Goal: Task Accomplishment & Management: Manage account settings

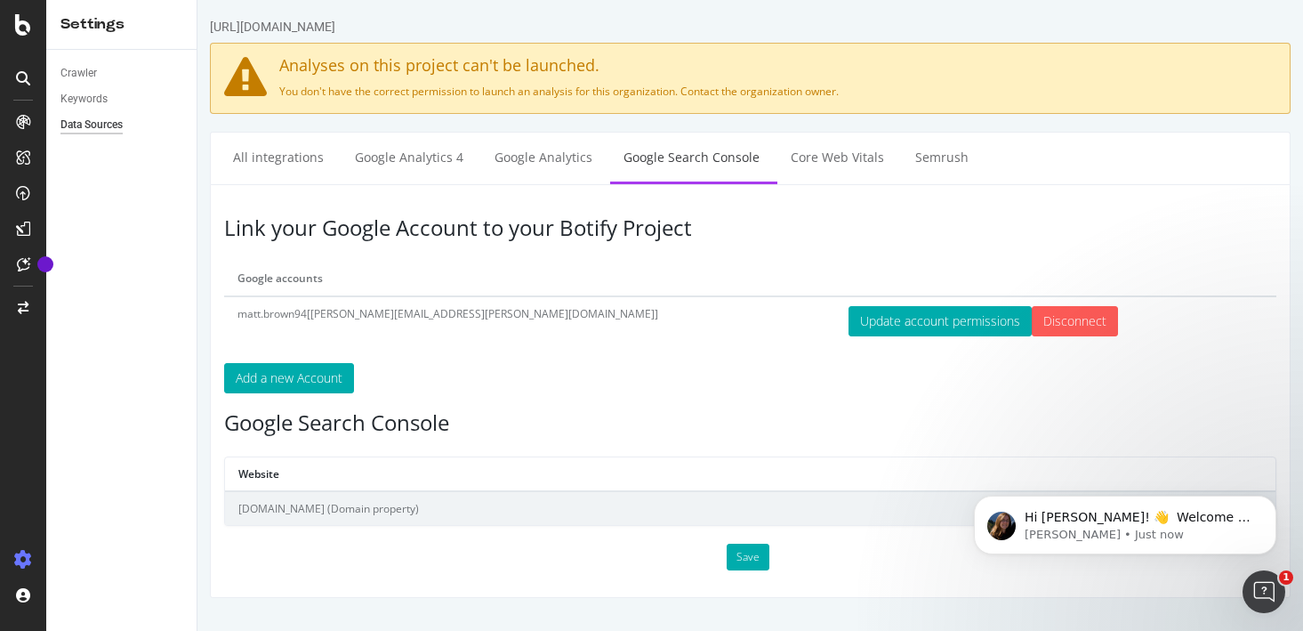
click at [390, 396] on div "Link your Google Account to your Botify Project Google accounts matt.brown94[ma…" at bounding box center [750, 391] width 1081 height 414
click at [98, 94] on div "Keywords" at bounding box center [83, 99] width 47 height 19
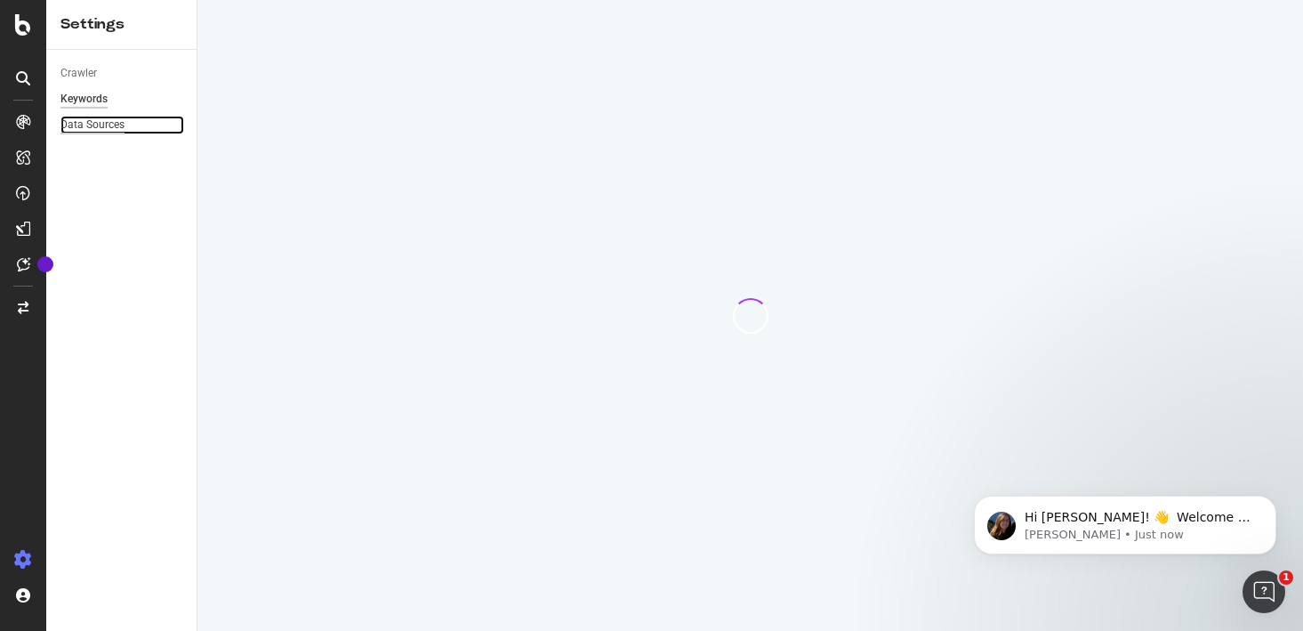
click at [96, 121] on div "Data Sources" at bounding box center [92, 125] width 64 height 19
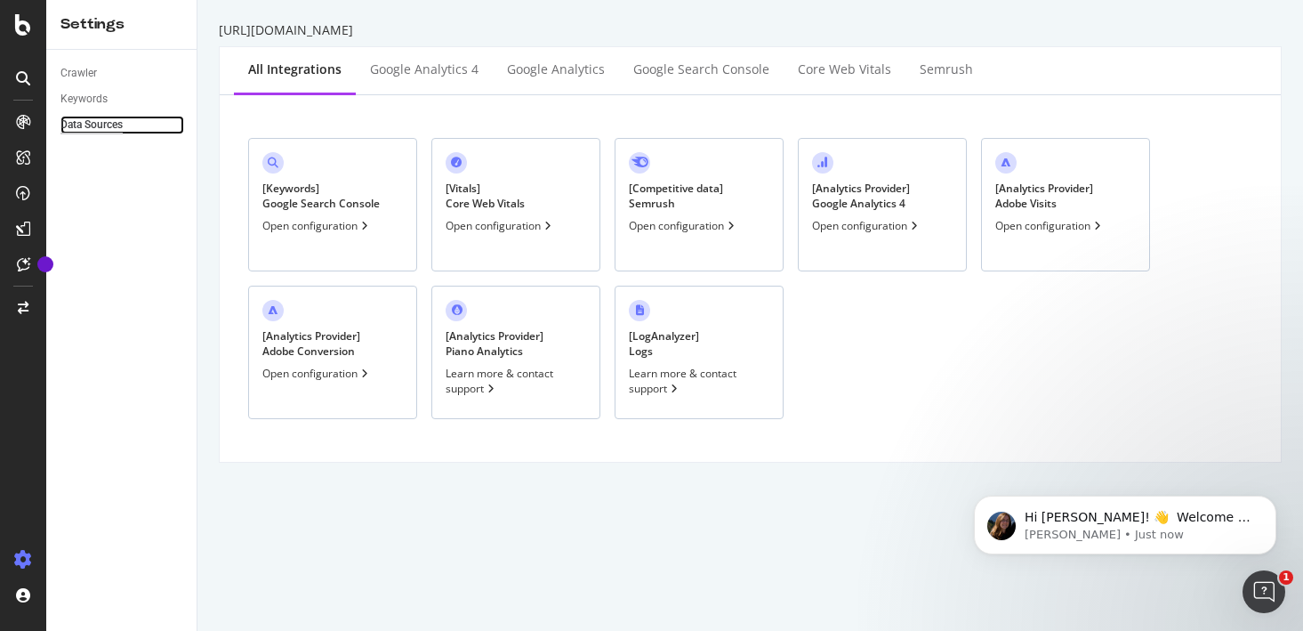
click at [102, 119] on div "Data Sources" at bounding box center [91, 125] width 62 height 19
click at [519, 72] on div "Google Analytics" at bounding box center [556, 69] width 98 height 18
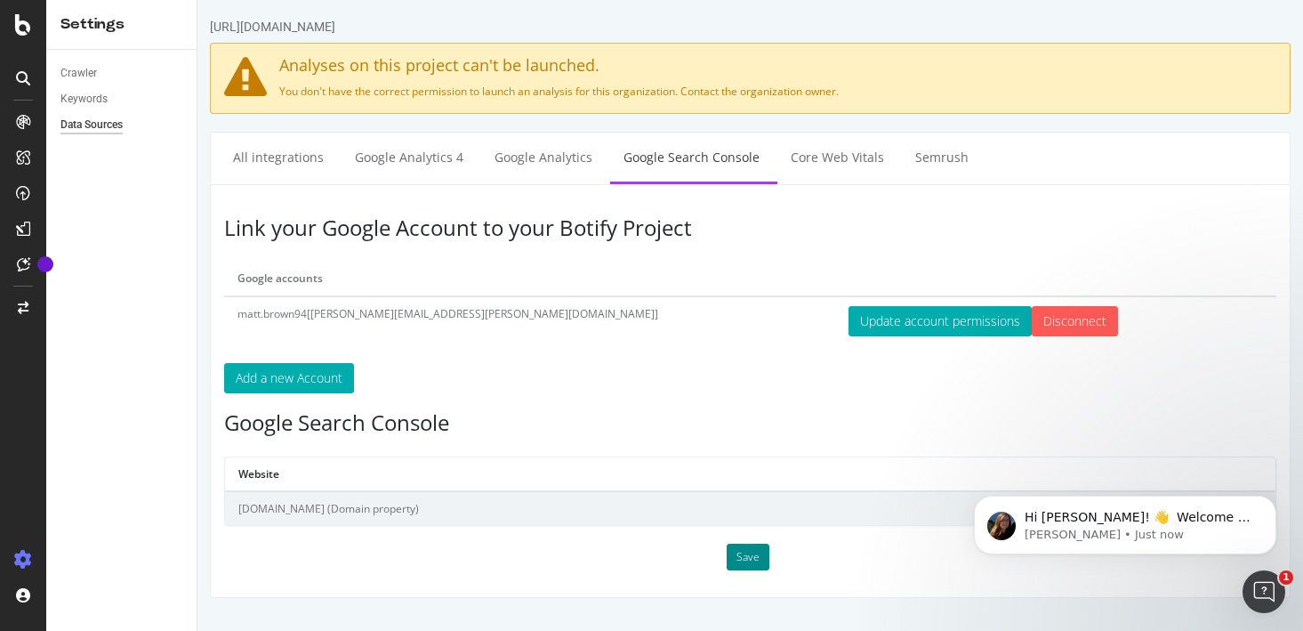
click at [747, 559] on button "Save" at bounding box center [748, 556] width 43 height 27
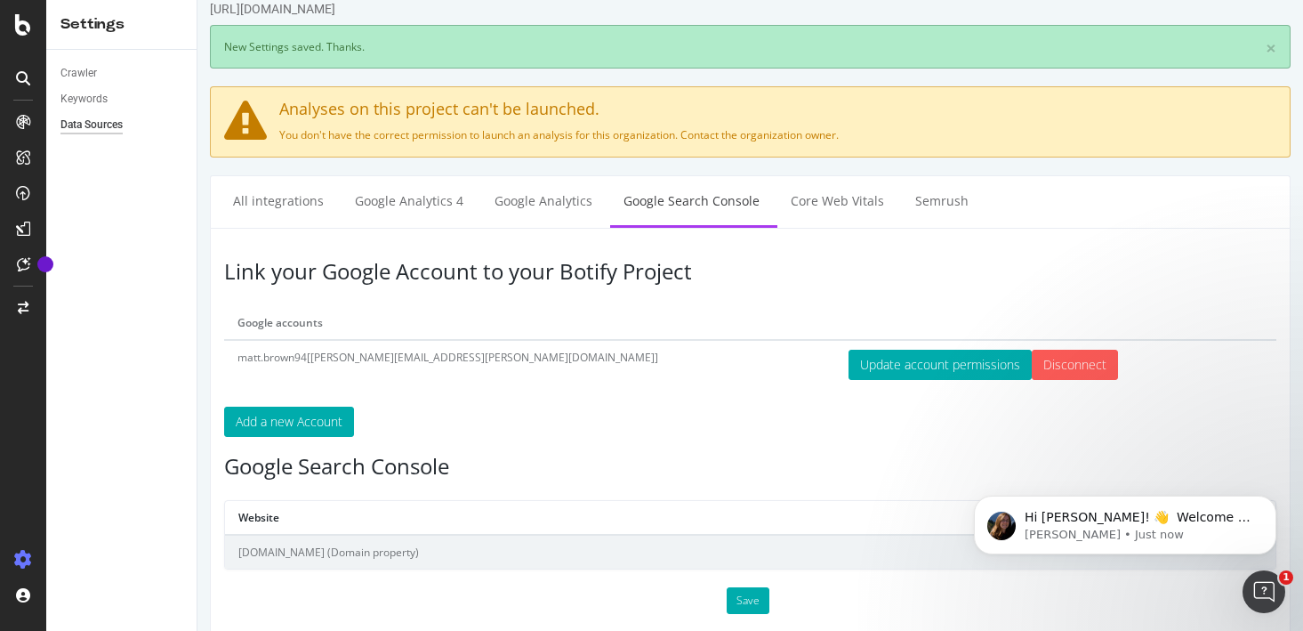
scroll to position [28, 0]
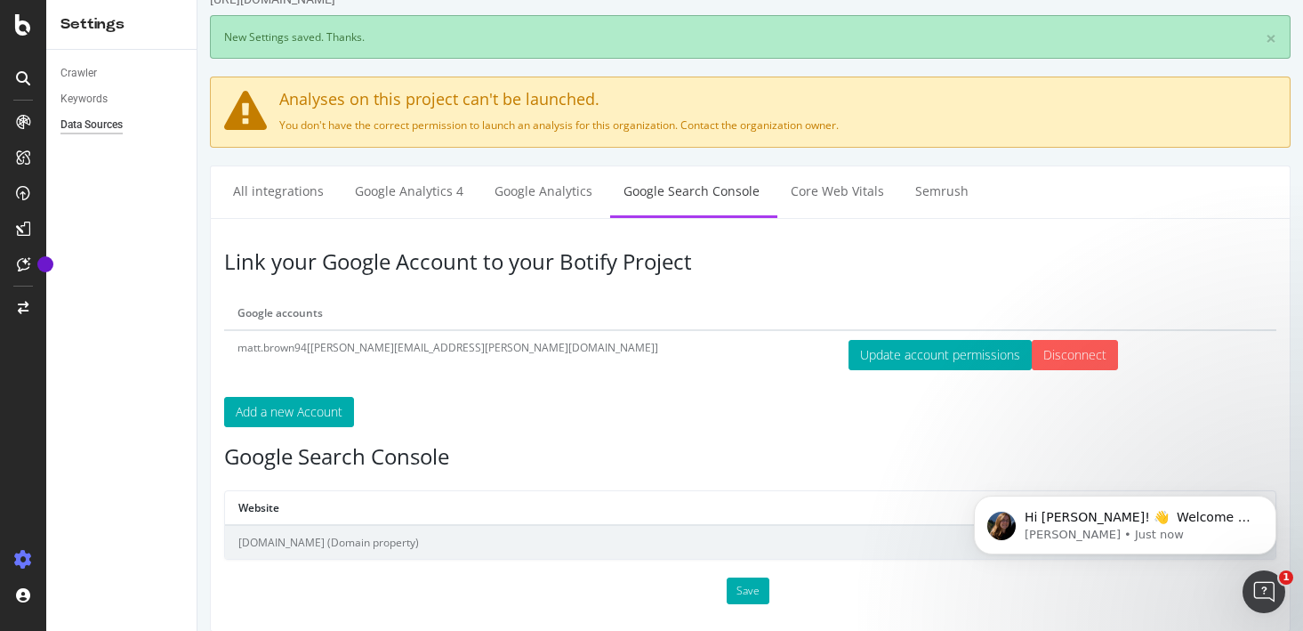
click at [1082, 397] on p "Add a new Account" at bounding box center [750, 412] width 1052 height 30
click at [1261, 591] on icon "Open Intercom Messenger" at bounding box center [1261, 588] width 29 height 29
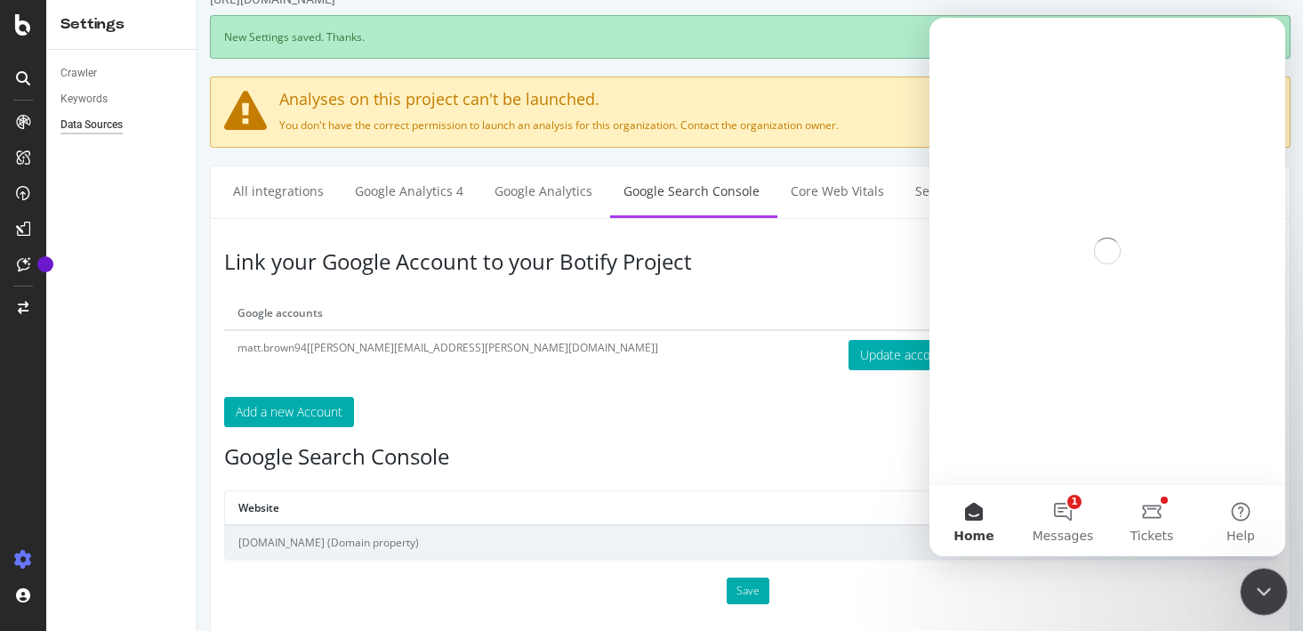
scroll to position [0, 0]
click at [1258, 584] on icon "Close Intercom Messenger" at bounding box center [1260, 588] width 21 height 21
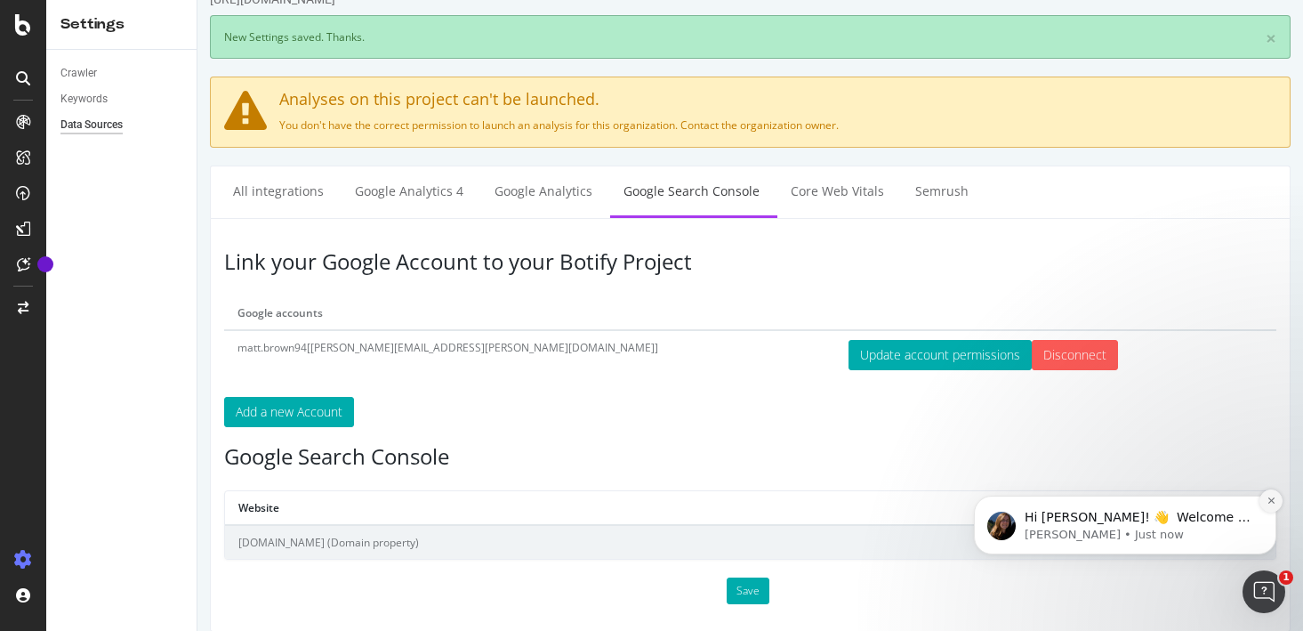
click at [1268, 505] on icon "Dismiss notification" at bounding box center [1271, 500] width 10 height 10
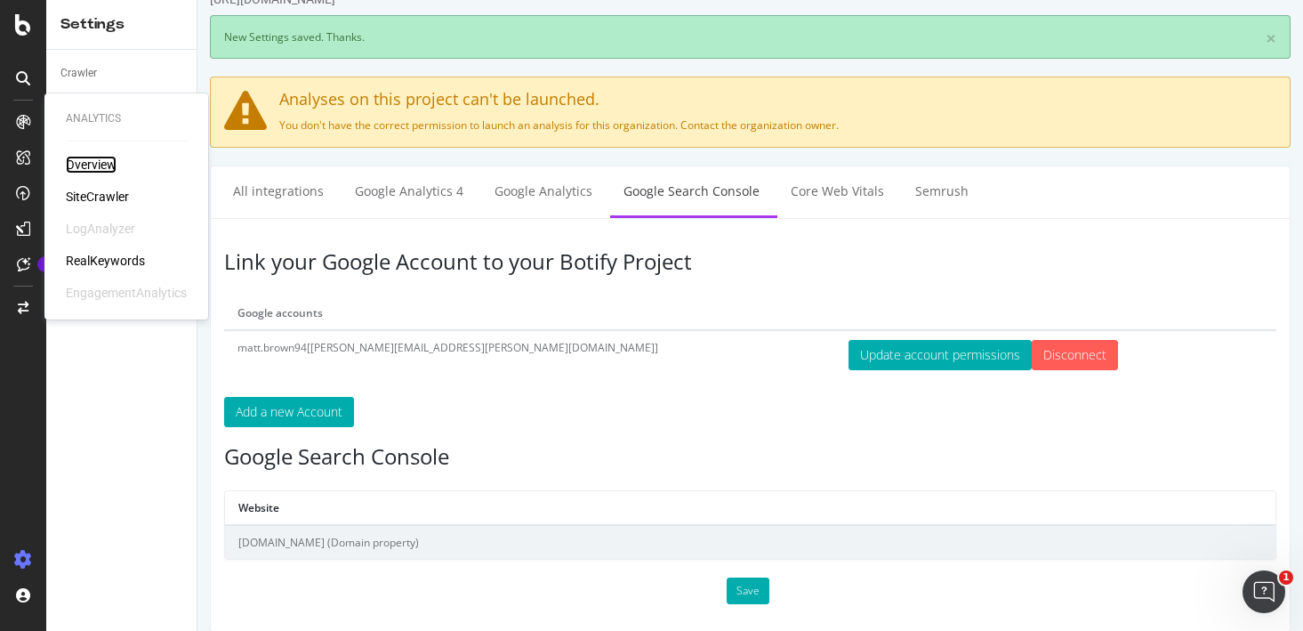
click at [72, 157] on div "Overview" at bounding box center [91, 165] width 51 height 18
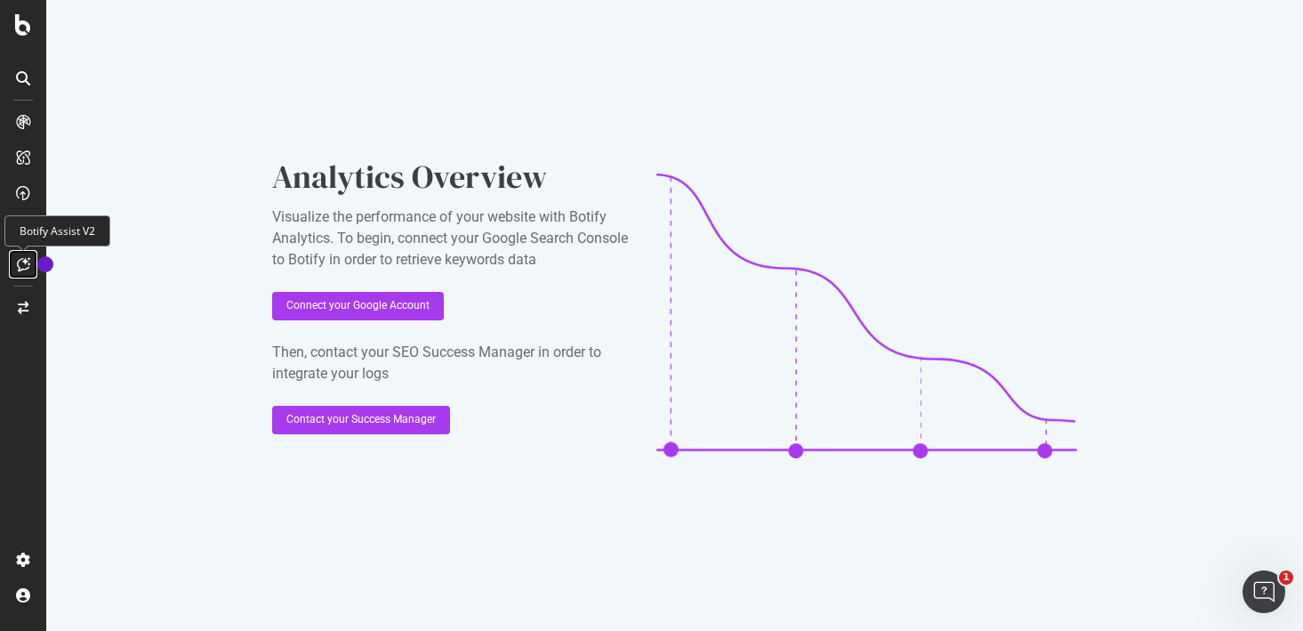
click at [27, 270] on icon at bounding box center [23, 264] width 13 height 14
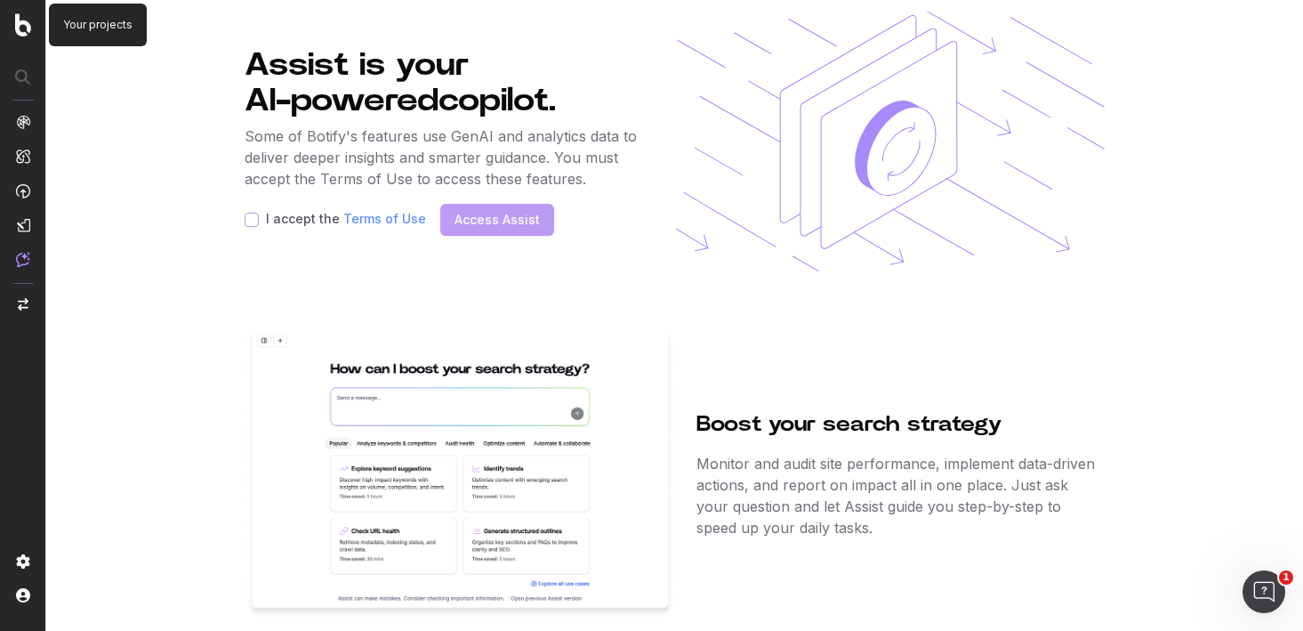
click at [27, 21] on img at bounding box center [23, 24] width 16 height 23
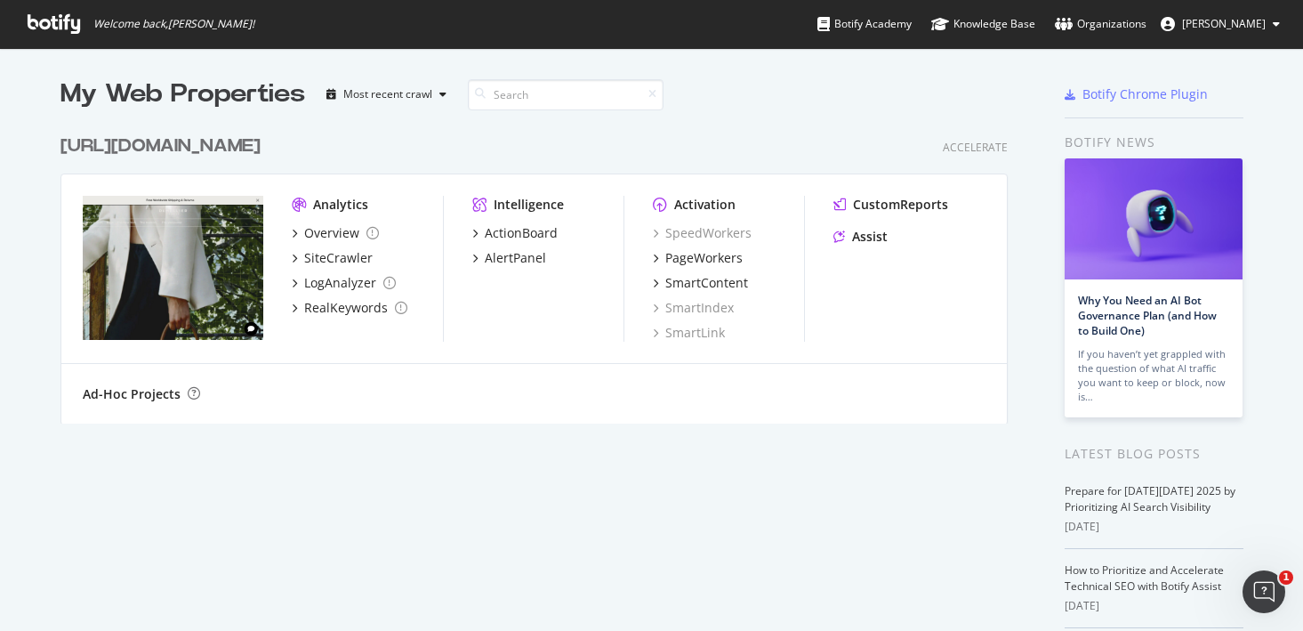
scroll to position [2, 0]
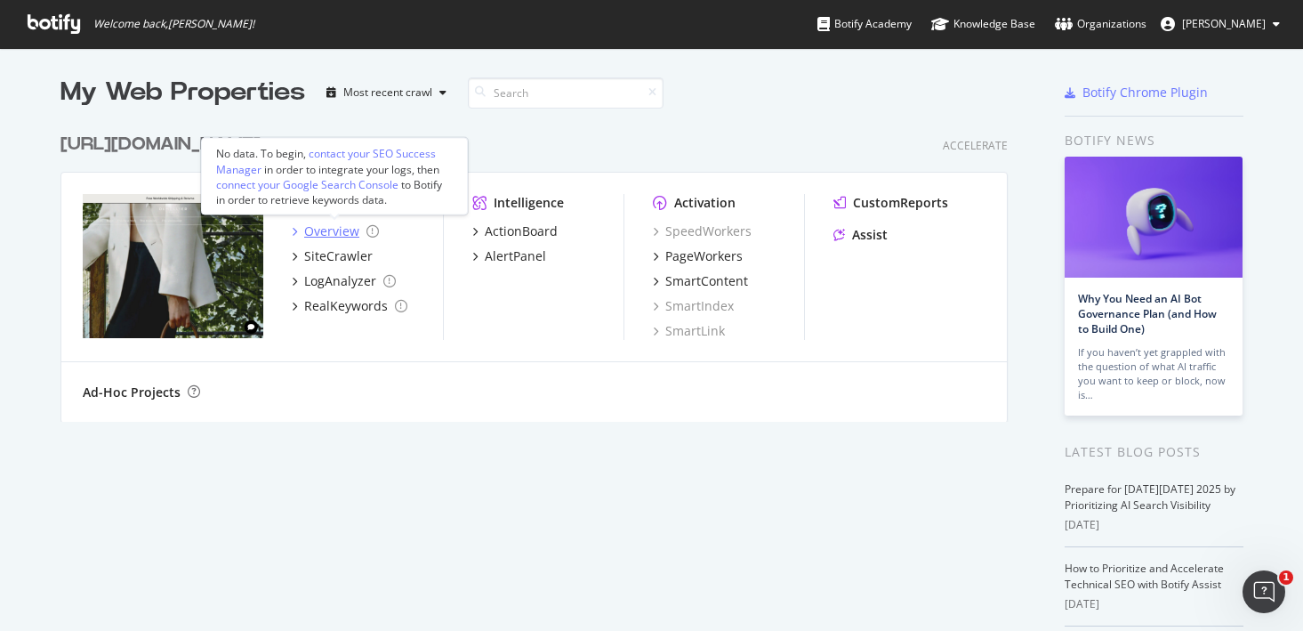
click at [293, 231] on icon "grid" at bounding box center [294, 231] width 5 height 9
